Goal: Transaction & Acquisition: Subscribe to service/newsletter

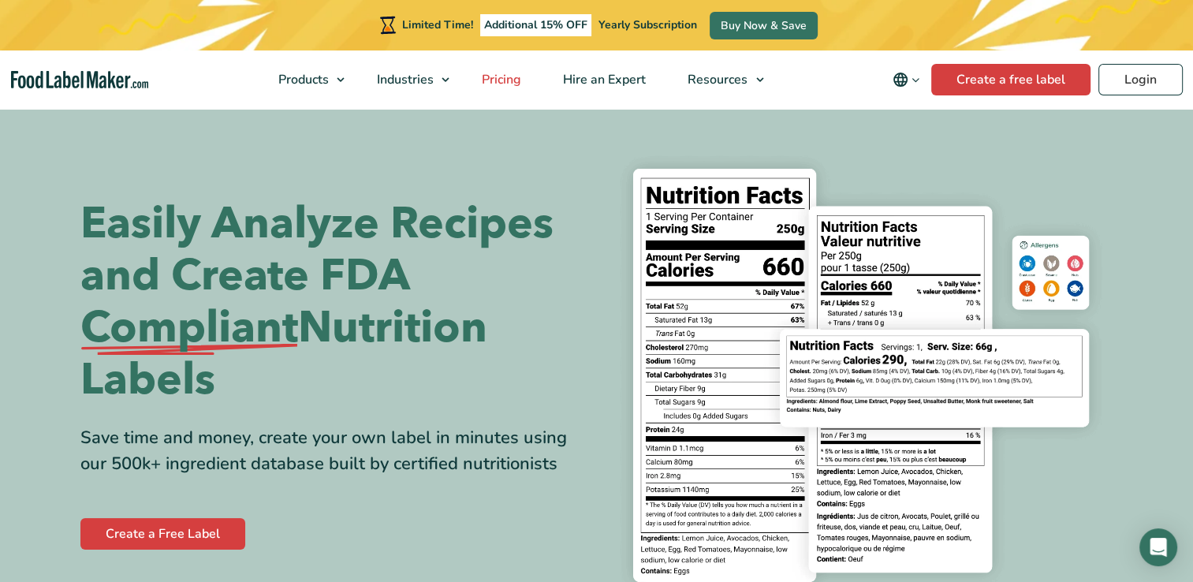
click at [500, 83] on span "Pricing" at bounding box center [500, 79] width 46 height 17
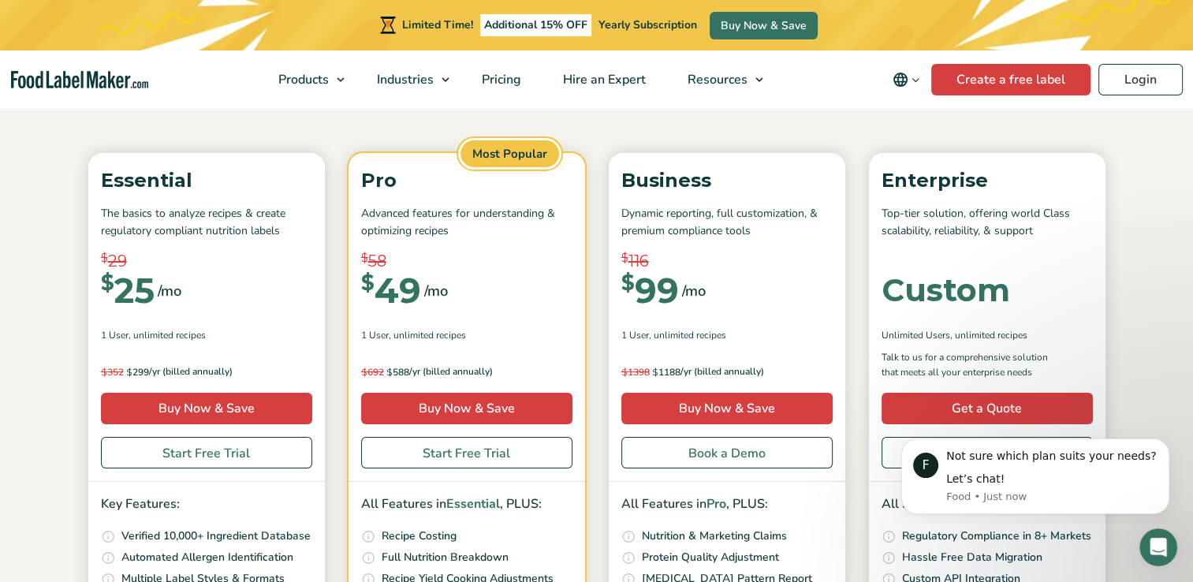
scroll to position [158, 0]
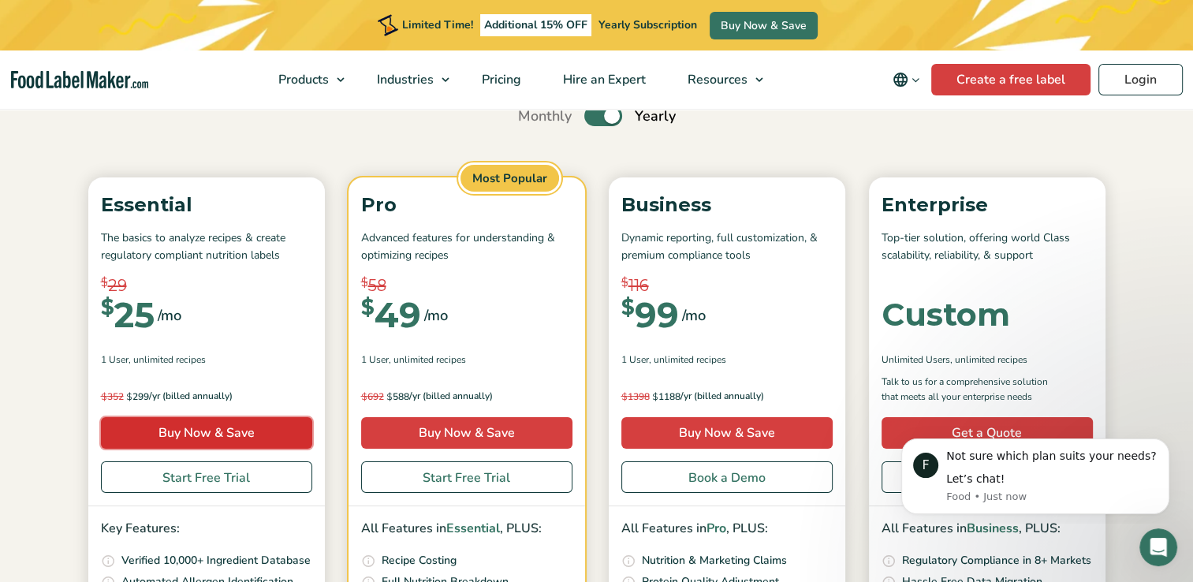
click at [192, 435] on link "Buy Now & Save" at bounding box center [206, 433] width 211 height 32
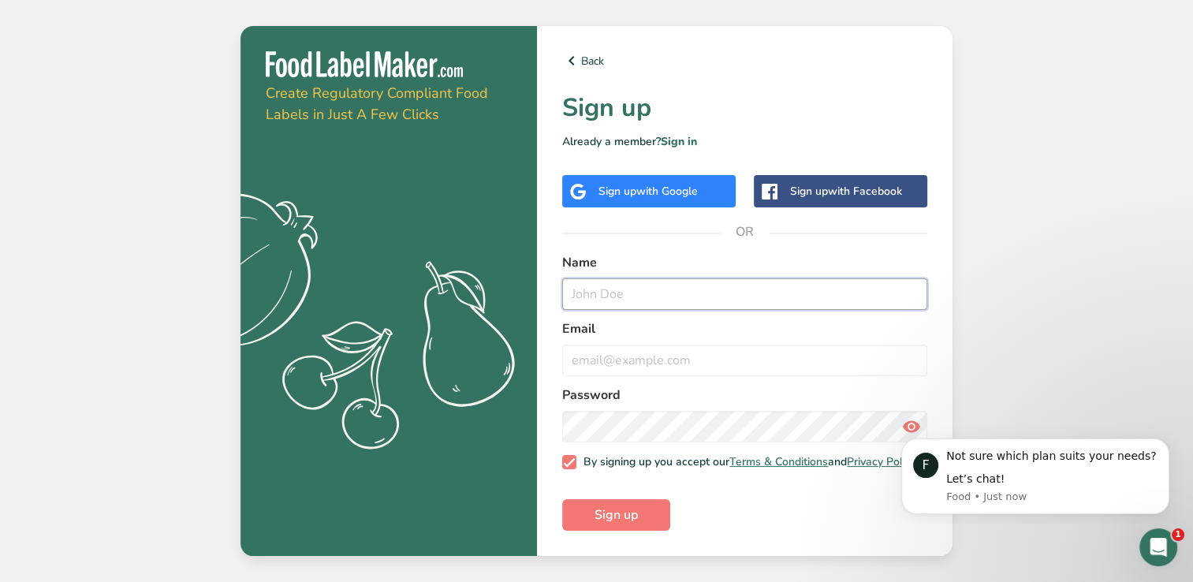
click at [624, 286] on input "text" at bounding box center [744, 294] width 365 height 32
type input "[US_STATE]"
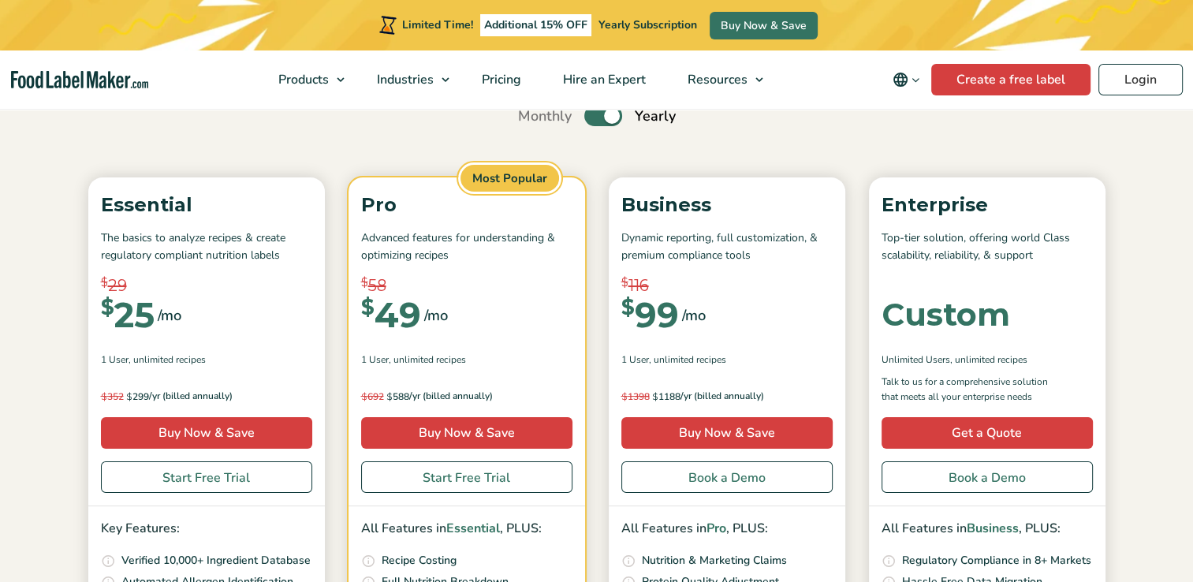
scroll to position [158, 0]
